Goal: Task Accomplishment & Management: Use online tool/utility

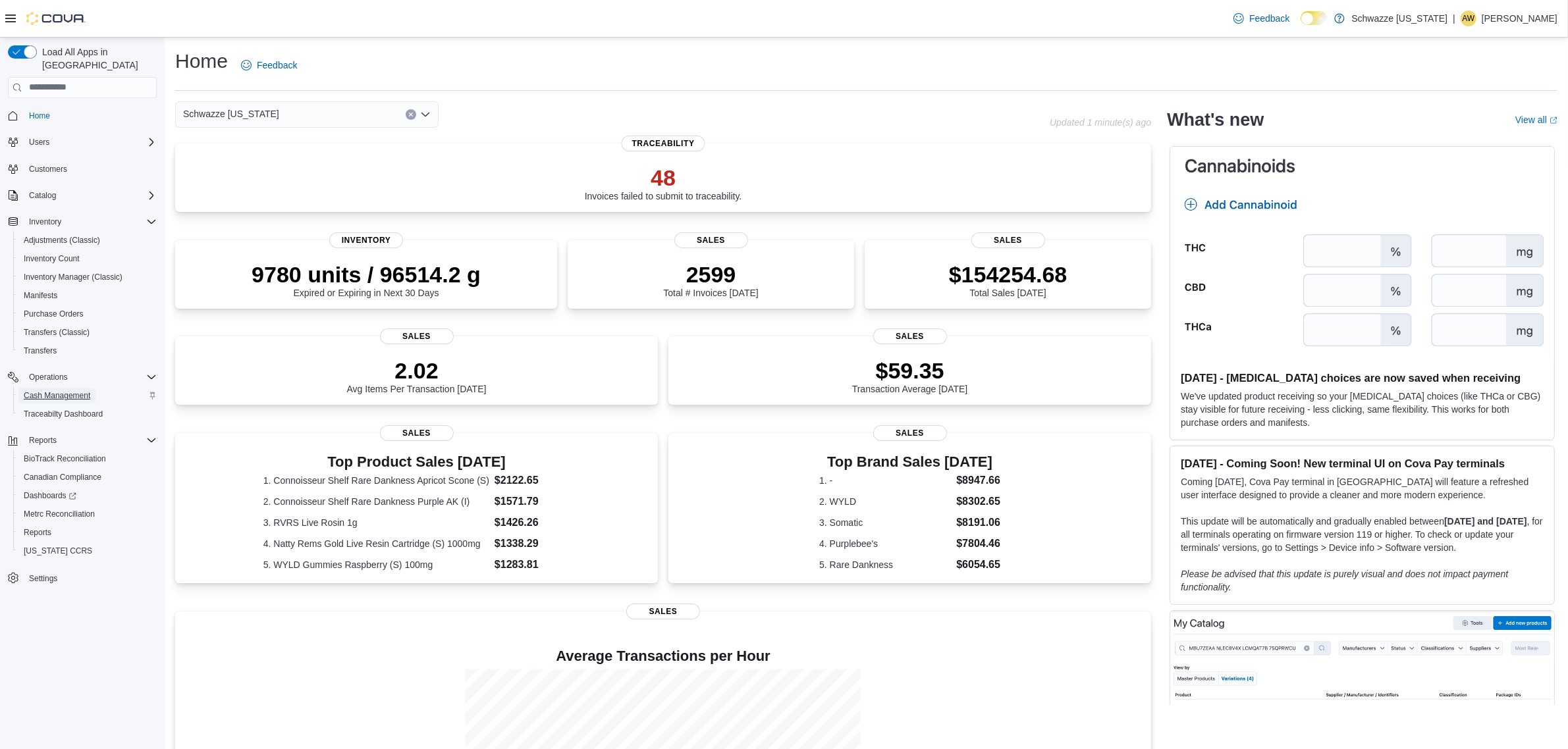
click at [84, 391] on span "Cash Management" at bounding box center [57, 395] width 67 height 10
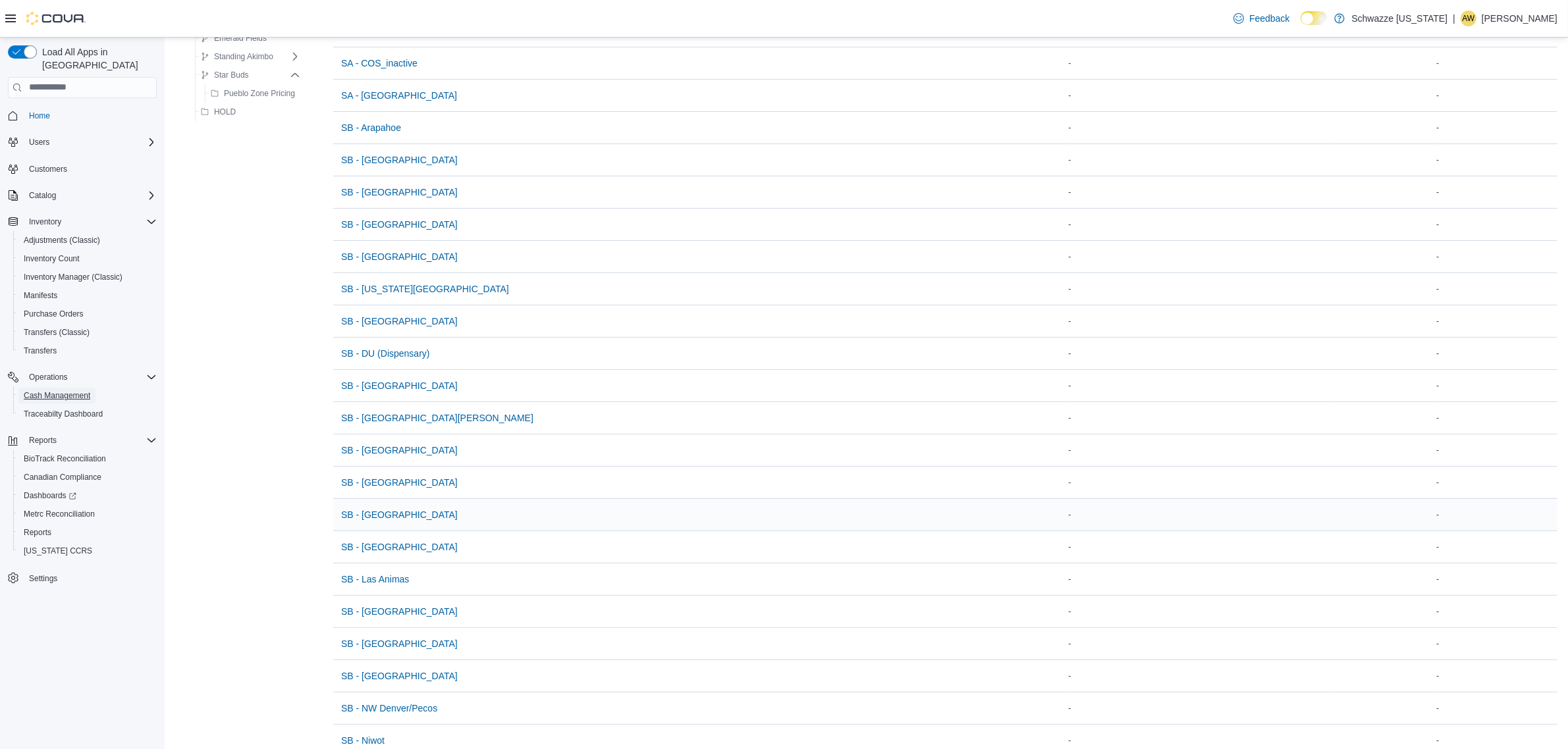
scroll to position [329, 0]
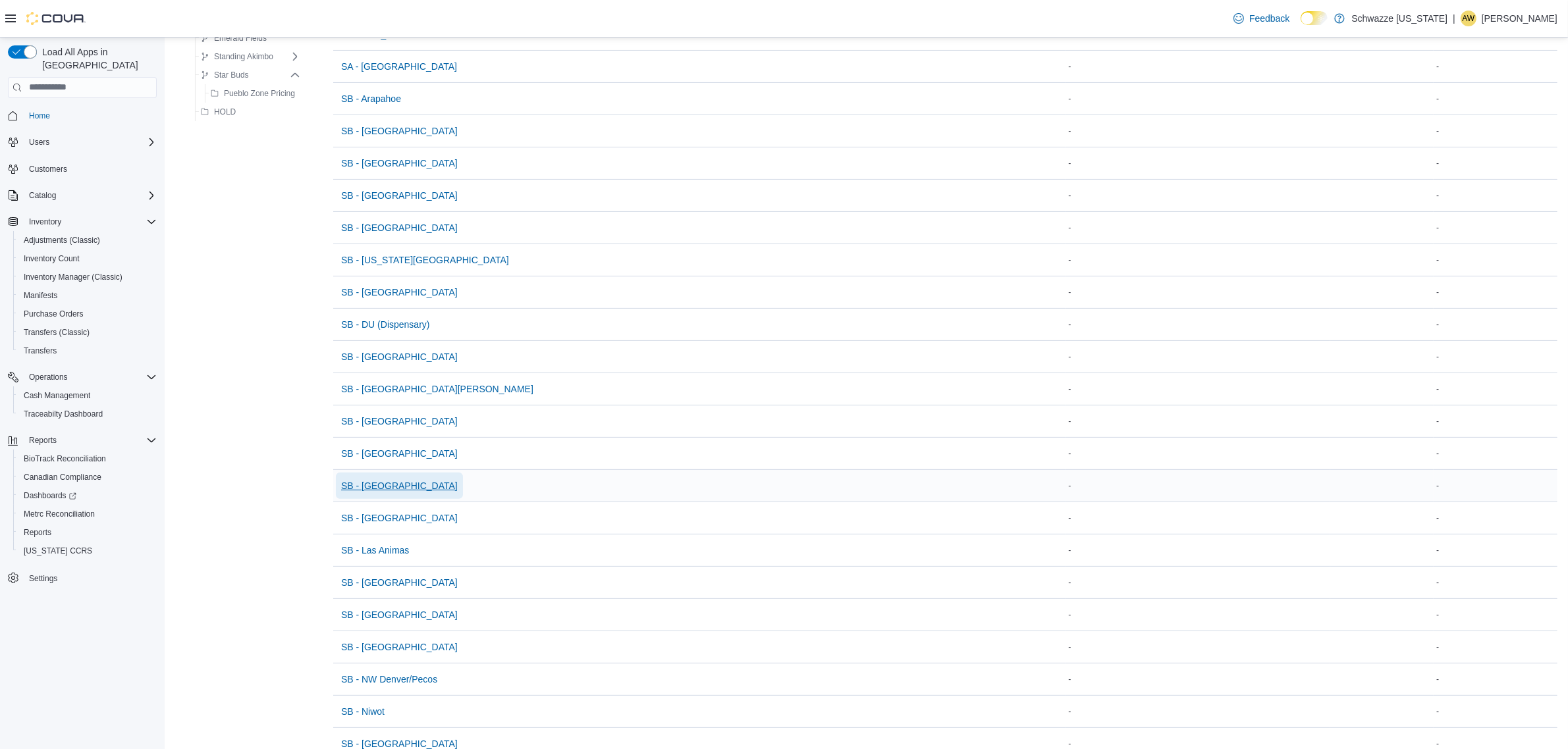
click at [385, 478] on span "SB - [GEOGRAPHIC_DATA]" at bounding box center [399, 486] width 116 height 27
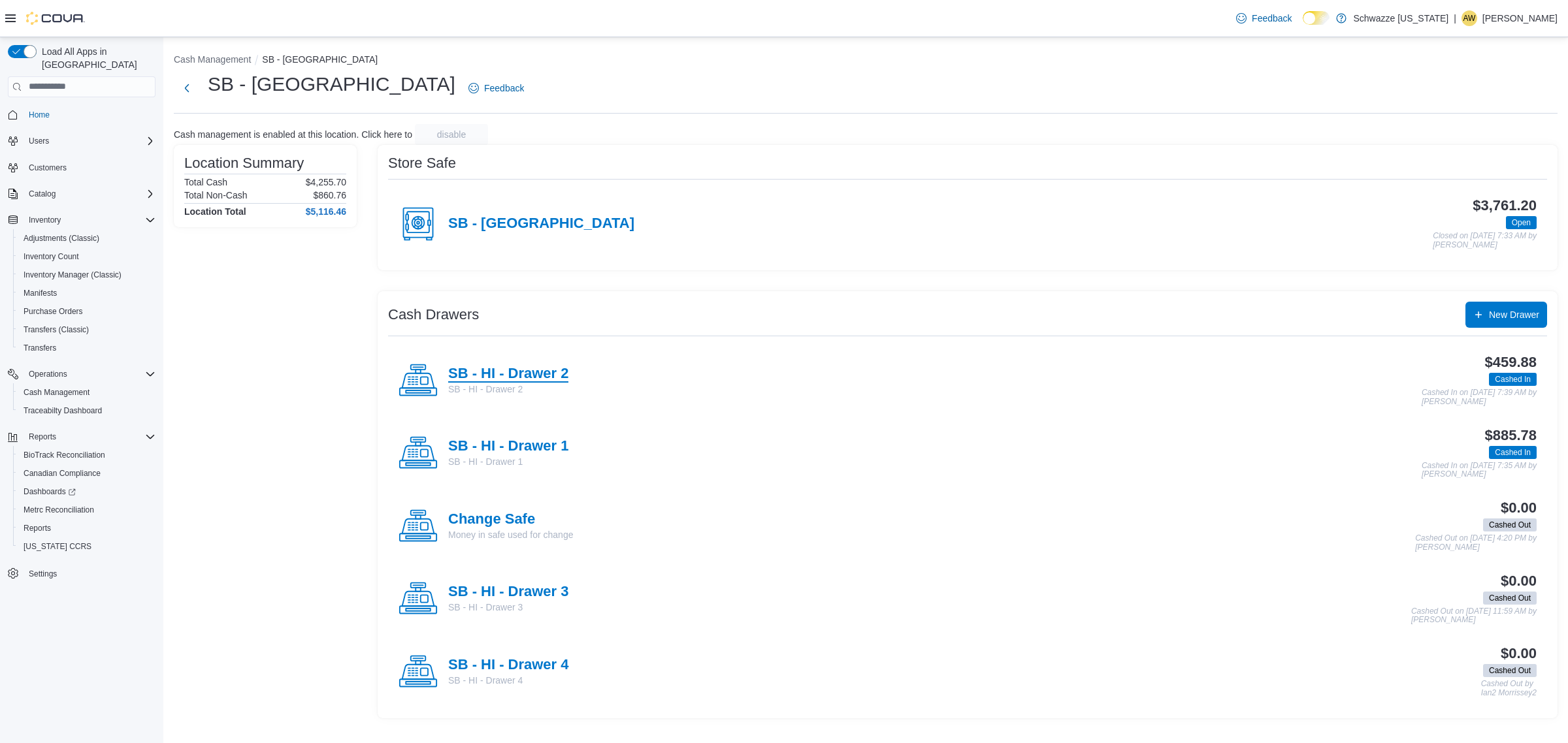
click at [543, 372] on h4 "SB - HI - Drawer 2" at bounding box center [508, 374] width 120 height 17
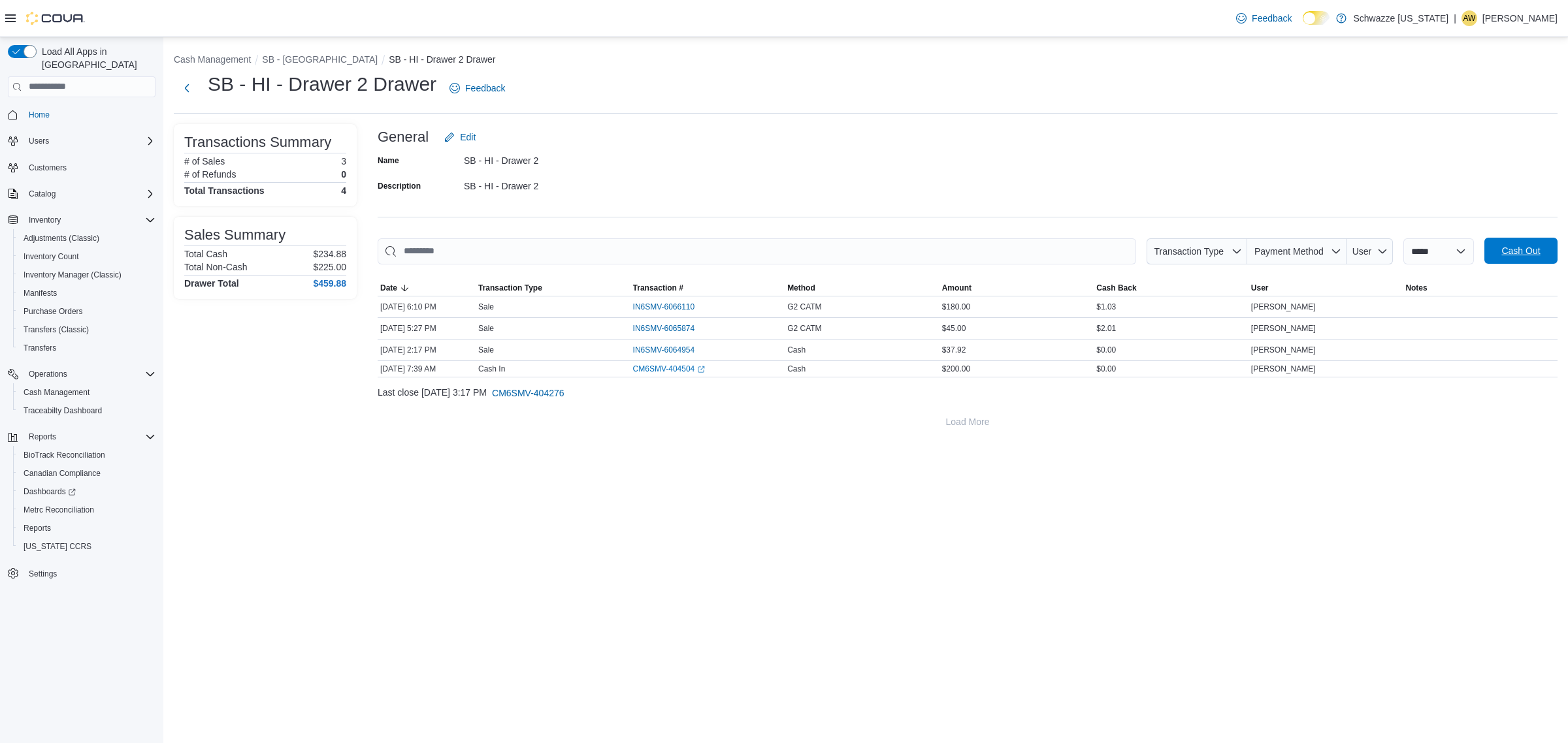
click at [1539, 252] on span "Cash Out" at bounding box center [1520, 251] width 38 height 13
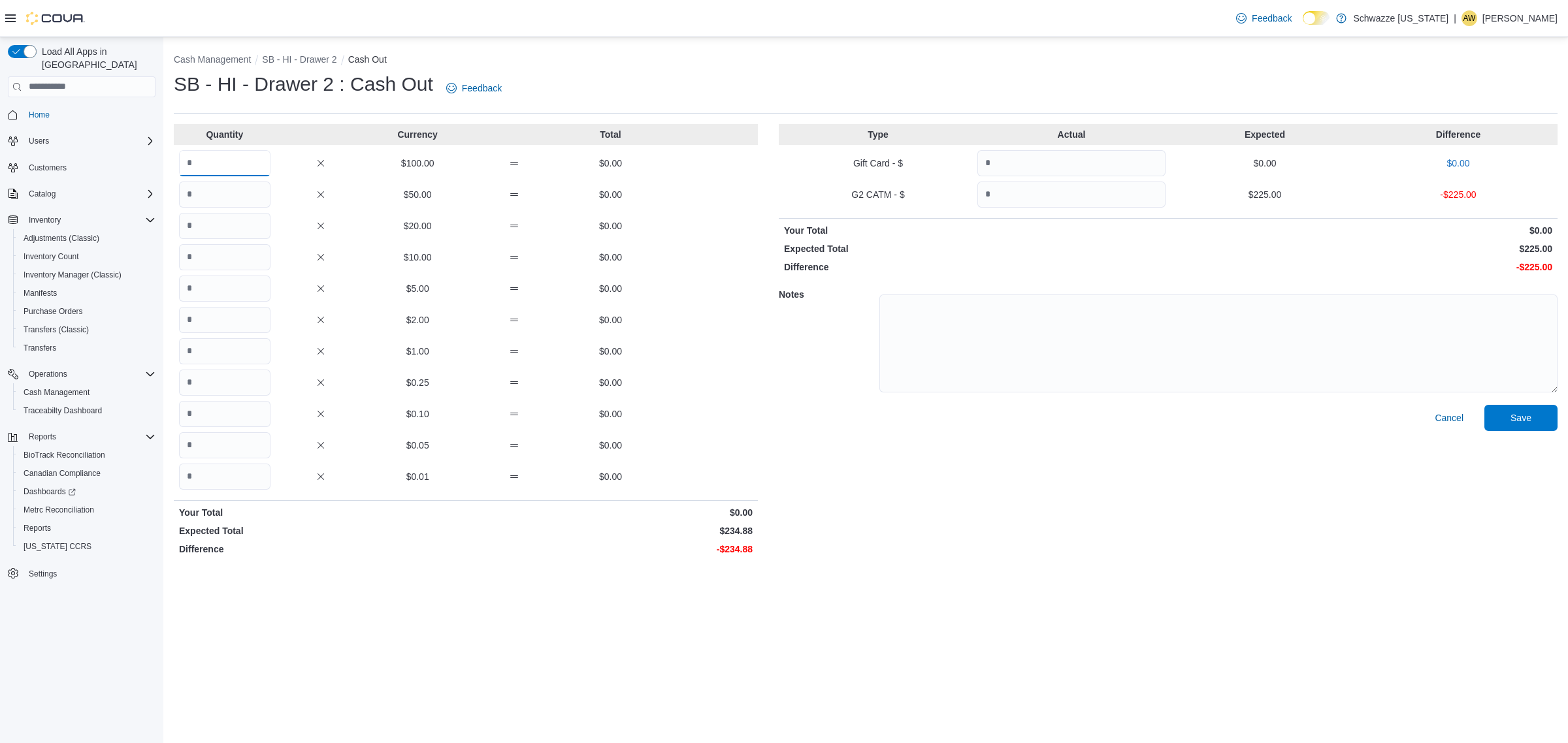
click at [234, 168] on input "Quantity" at bounding box center [225, 163] width 92 height 27
type input "*"
click at [208, 194] on input "Quantity" at bounding box center [225, 194] width 92 height 27
type input "*"
click at [242, 233] on input "Quantity" at bounding box center [225, 225] width 92 height 27
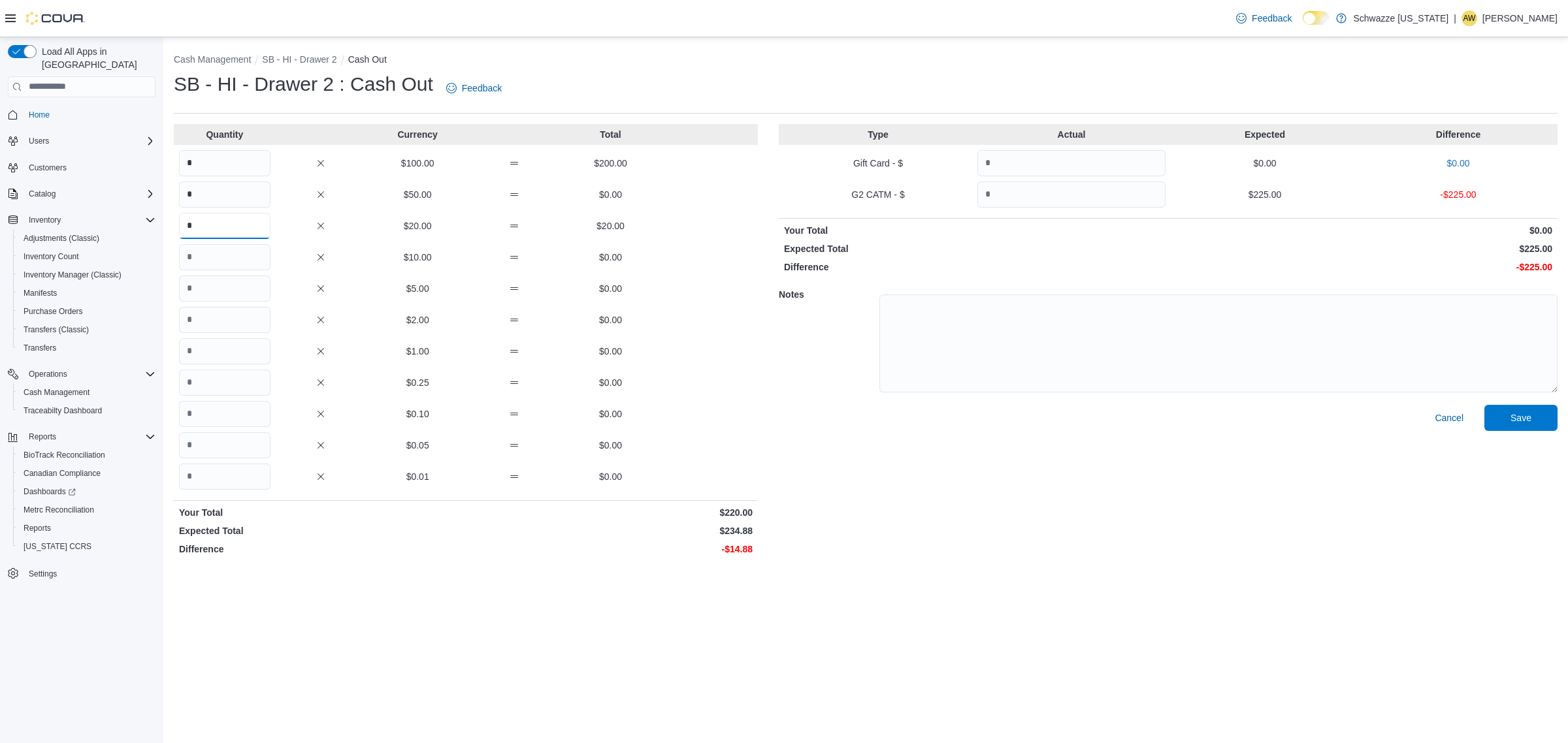
type input "*"
click at [263, 276] on input "Quantity" at bounding box center [225, 289] width 92 height 27
type input "*"
click at [267, 344] on input "Quantity" at bounding box center [225, 351] width 92 height 27
type input "*"
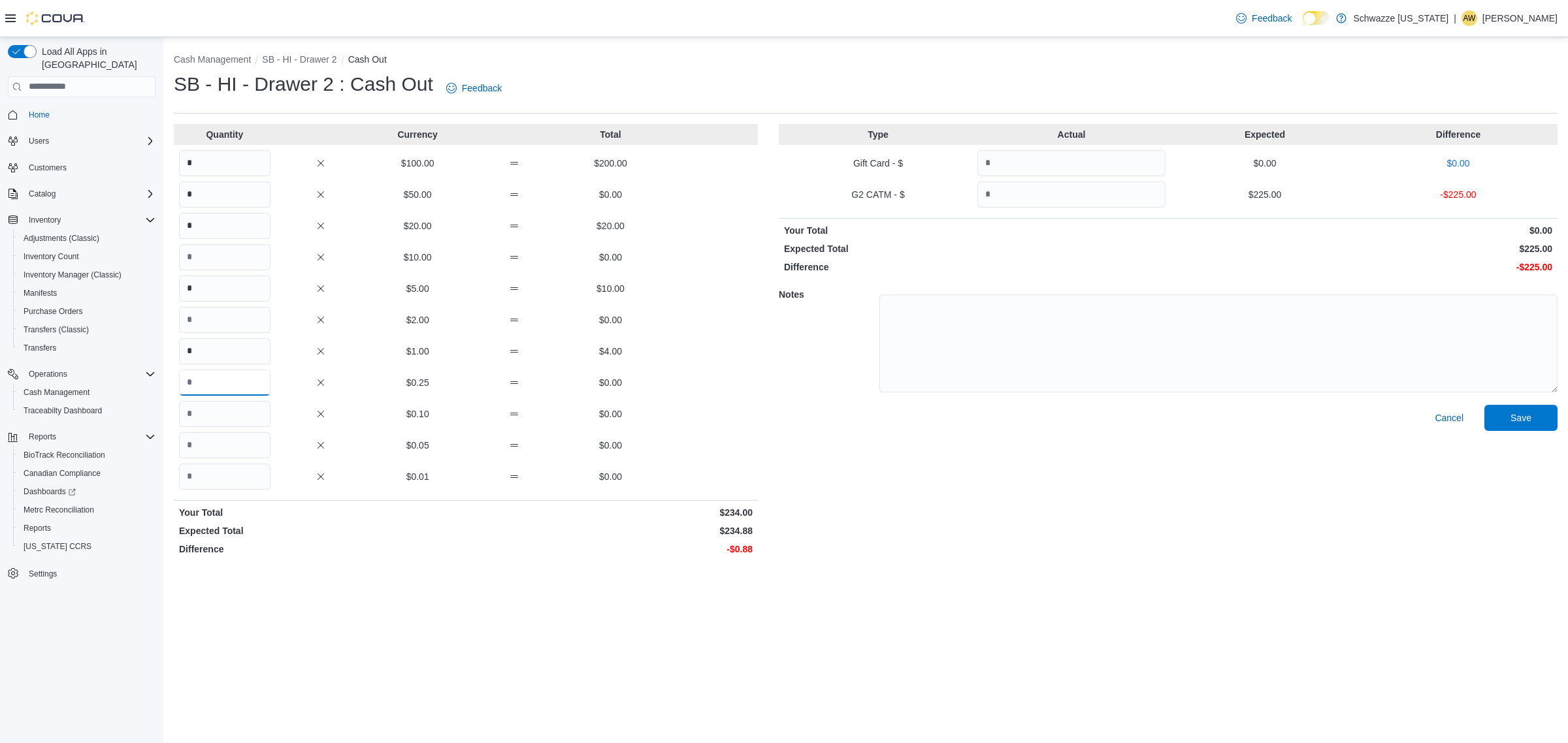
click at [238, 388] on input "Quantity" at bounding box center [225, 382] width 92 height 27
type input "*"
drag, startPoint x: 247, startPoint y: 412, endPoint x: 231, endPoint y: 392, distance: 25.6
click at [246, 412] on input "Quantity" at bounding box center [225, 414] width 92 height 27
type input "*"
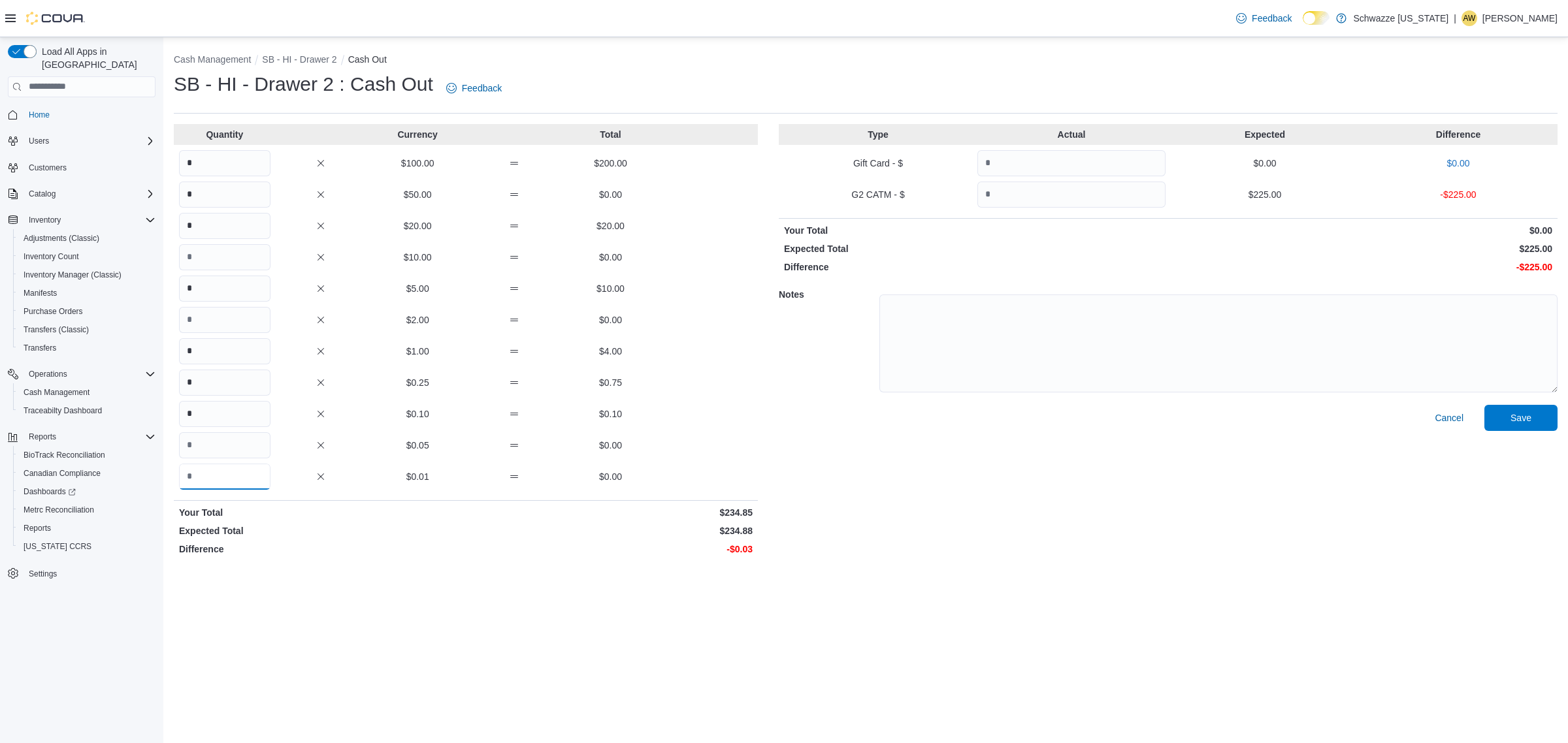
click at [231, 481] on input "Quantity" at bounding box center [225, 476] width 92 height 27
type input "*"
click at [1124, 461] on div "Cancel Save" at bounding box center [1168, 483] width 779 height 156
click at [1057, 196] on input "Quantity" at bounding box center [1070, 194] width 188 height 27
type input "***"
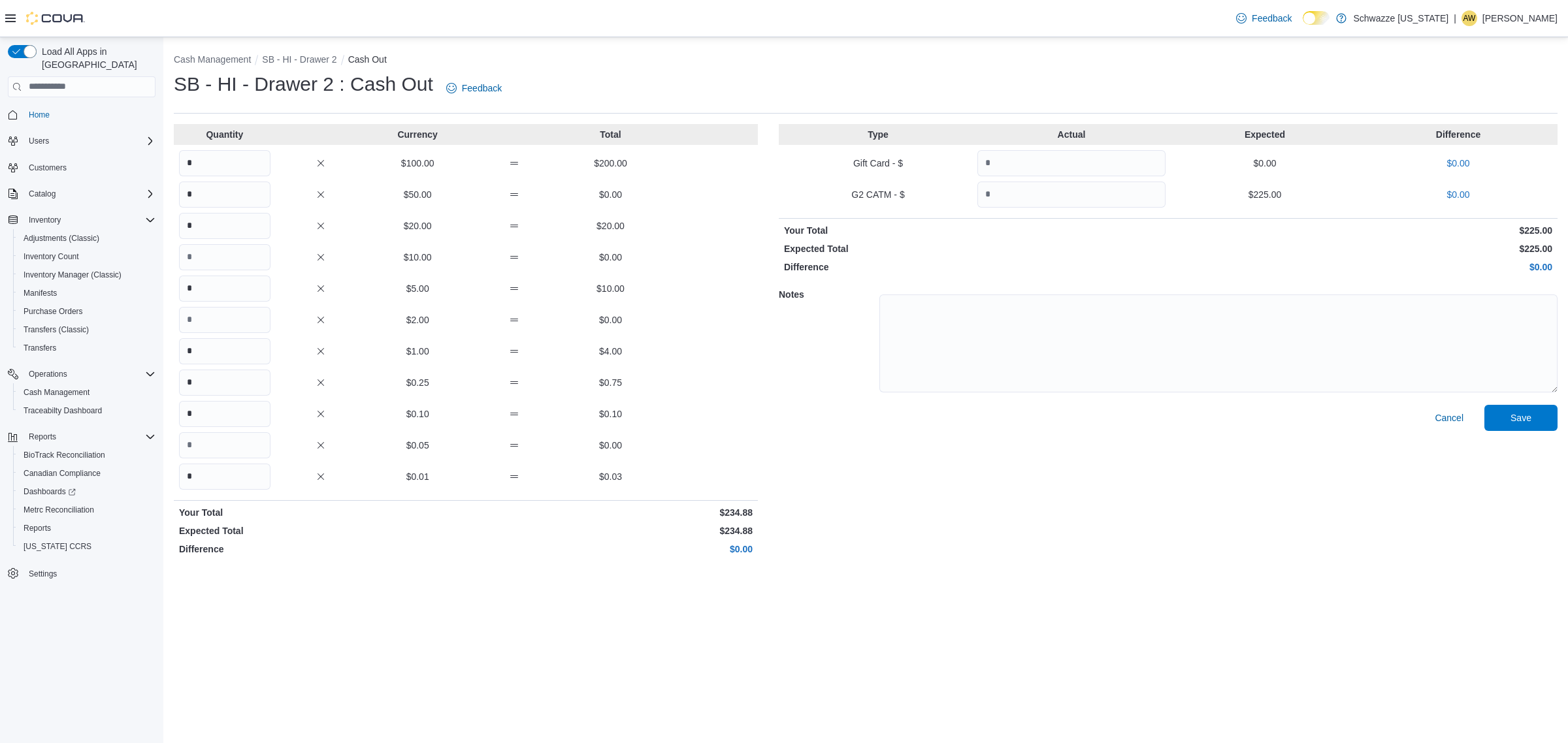
click at [1230, 290] on div at bounding box center [1218, 342] width 678 height 105
click at [1508, 409] on span "Save" at bounding box center [1520, 417] width 58 height 27
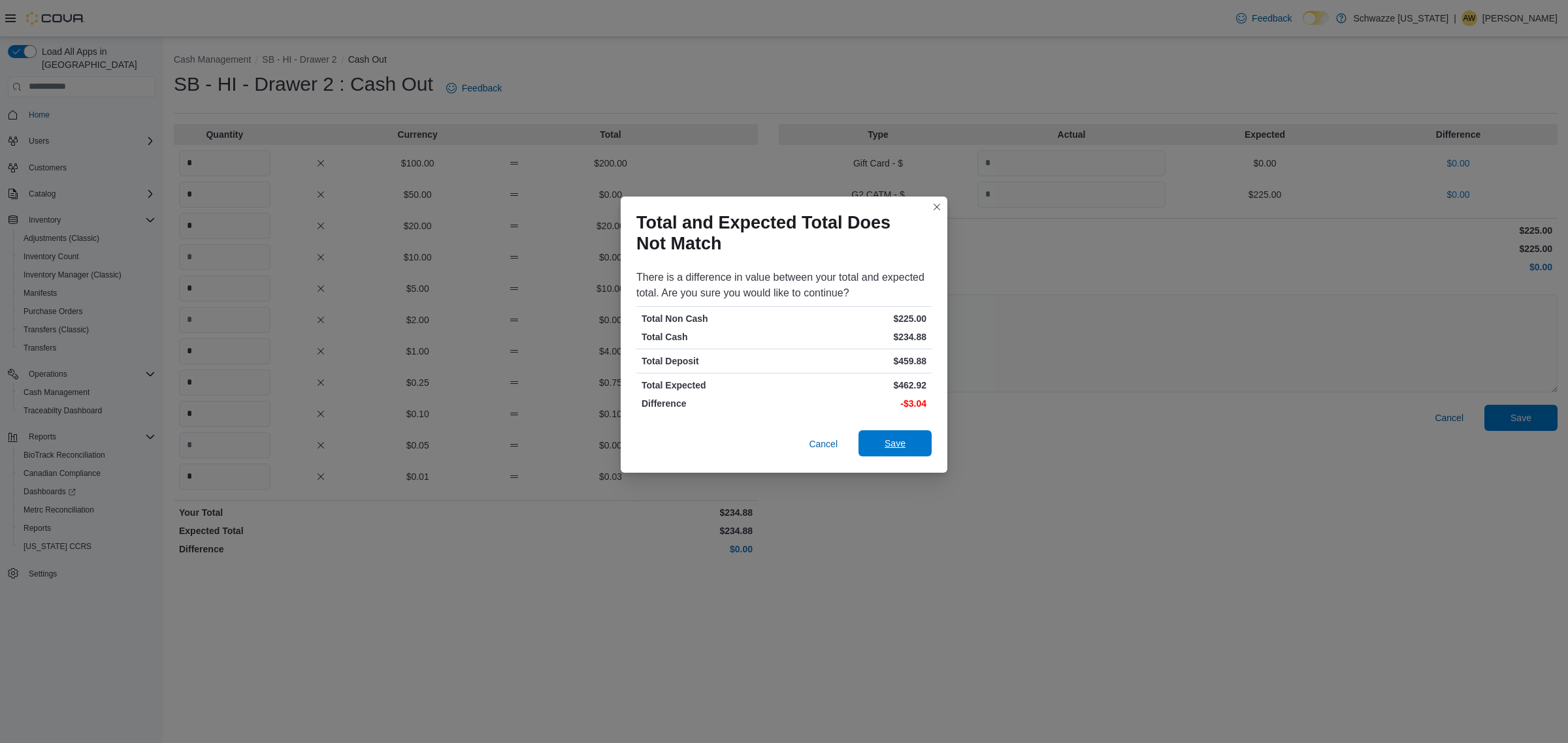
click at [895, 435] on span "Save" at bounding box center [894, 443] width 58 height 27
